Goal: Information Seeking & Learning: Find specific fact

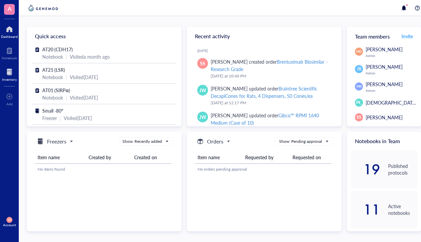
click at [16, 75] on div at bounding box center [9, 72] width 15 height 11
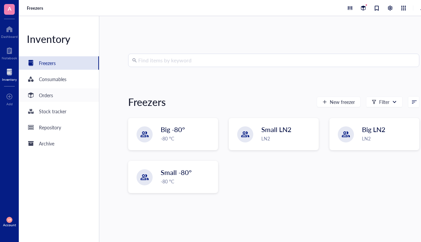
click at [51, 97] on div "Orders" at bounding box center [46, 95] width 14 height 7
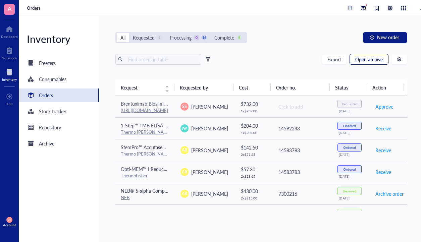
click at [380, 62] on span "Open archive" at bounding box center [368, 59] width 27 height 5
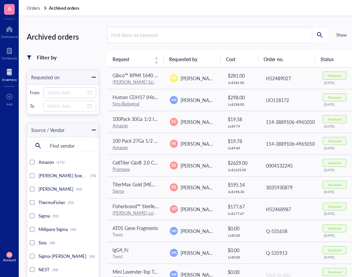
click at [137, 37] on input "search" at bounding box center [210, 34] width 205 height 15
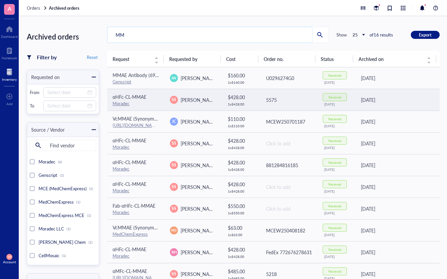
type input "M"
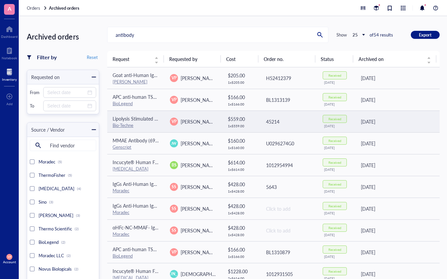
click at [125, 125] on link "Bio-Techne" at bounding box center [123, 125] width 21 height 6
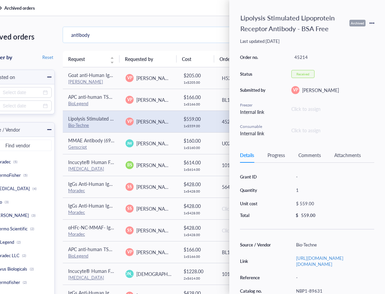
click at [94, 34] on input "antibody" at bounding box center [165, 34] width 205 height 15
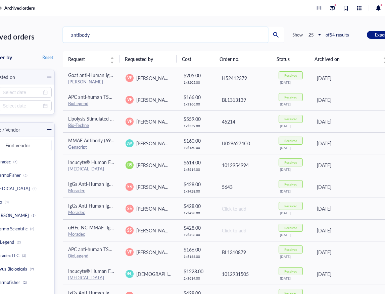
click at [103, 39] on input "antibody" at bounding box center [165, 34] width 205 height 15
type input "a"
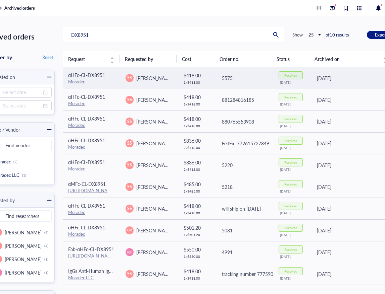
click at [77, 80] on link "Moradec" at bounding box center [76, 81] width 17 height 6
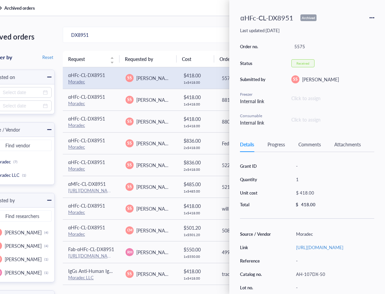
click at [254, 37] on div "αHFc-CL-DX8951 Archived Last updated: [DATE] Order no. 5575 Status Received Sub…" at bounding box center [307, 69] width 134 height 116
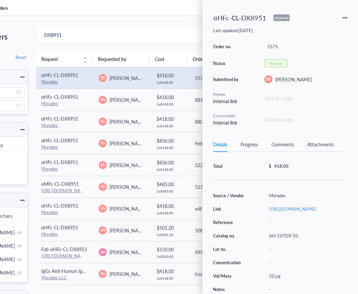
scroll to position [47, 0]
click at [301, 233] on div "AH-107DX-50" at bounding box center [306, 235] width 81 height 9
drag, startPoint x: 301, startPoint y: 234, endPoint x: 267, endPoint y: 235, distance: 34.2
click at [267, 235] on div "AH-107DX-50" at bounding box center [306, 235] width 81 height 9
copy div "AH-107DX-50"
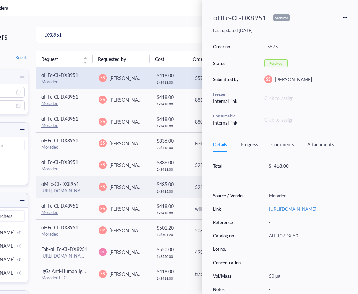
click at [62, 185] on span "αMFc-CL-DX8951" at bounding box center [60, 184] width 38 height 7
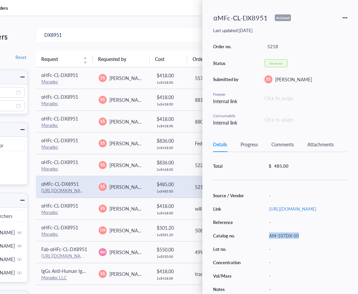
drag, startPoint x: 303, startPoint y: 234, endPoint x: 270, endPoint y: 235, distance: 32.5
click at [270, 235] on div "AM-107DX-50" at bounding box center [306, 235] width 81 height 9
copy div "AM-107DX-50"
click at [65, 38] on input "DX8951" at bounding box center [138, 34] width 205 height 15
type input "D"
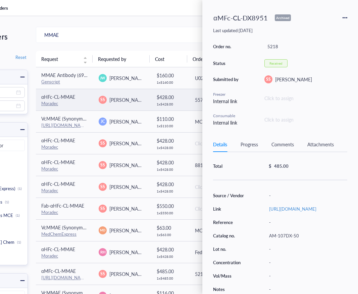
click at [50, 101] on link "Moradec" at bounding box center [49, 103] width 17 height 6
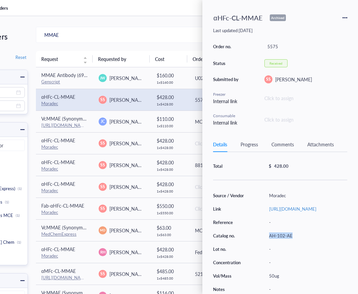
drag, startPoint x: 293, startPoint y: 232, endPoint x: 270, endPoint y: 233, distance: 23.5
click at [270, 233] on div "AH-102-AE" at bounding box center [306, 235] width 81 height 9
copy div "AH-102-AE"
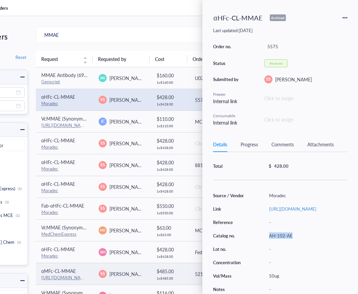
click at [61, 242] on span "αMFc-CL-MMAE" at bounding box center [58, 271] width 35 height 7
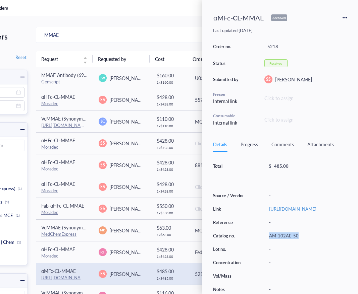
drag, startPoint x: 303, startPoint y: 235, endPoint x: 270, endPoint y: 235, distance: 33.5
click at [270, 235] on div "AM-102AE-50" at bounding box center [306, 235] width 81 height 9
copy div "AM-102AE-50"
click at [74, 39] on input "MMAE" at bounding box center [138, 34] width 205 height 15
type input "M"
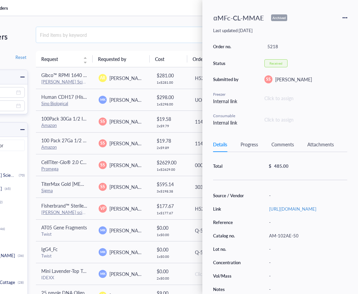
click at [130, 39] on input "search" at bounding box center [138, 34] width 205 height 15
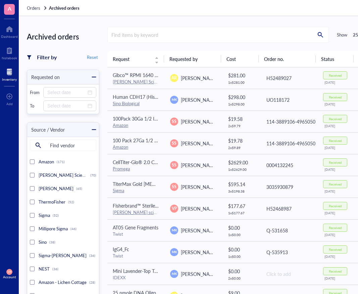
click at [6, 74] on div at bounding box center [9, 72] width 15 height 11
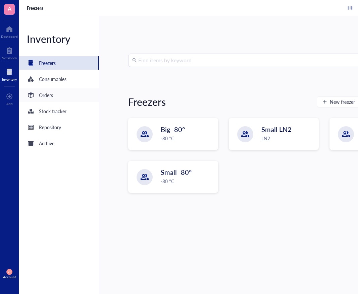
click at [65, 97] on div "Orders" at bounding box center [59, 95] width 80 height 13
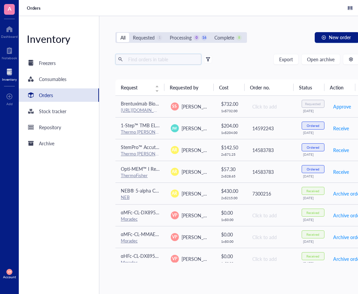
click at [146, 60] on input "text" at bounding box center [161, 59] width 73 height 10
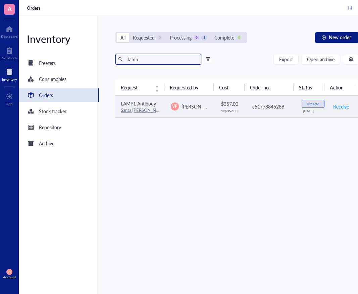
type input "lamp"
click at [131, 112] on link "Santa [PERSON_NAME] Biotechnology" at bounding box center [158, 110] width 74 height 6
